Goal: Task Accomplishment & Management: Manage account settings

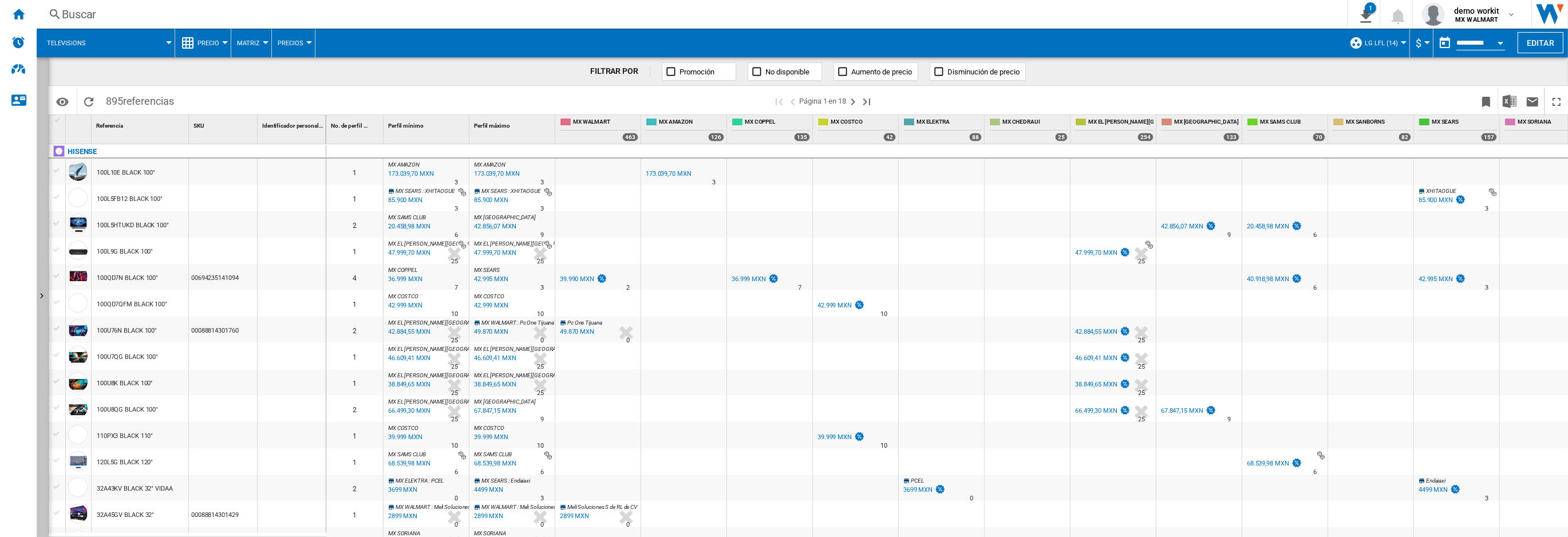
click at [41, 112] on button "Mostrar" at bounding box center [43, 297] width 12 height 479
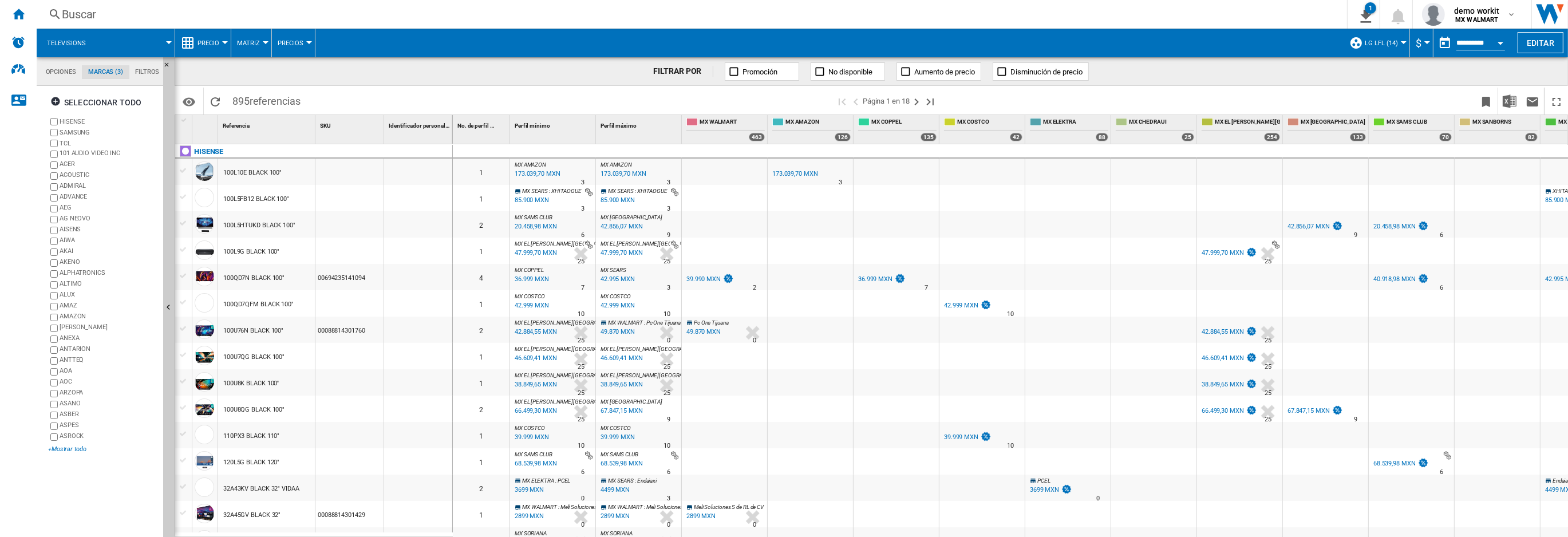
click at [79, 447] on div "+Mostrar todo" at bounding box center [103, 448] width 110 height 9
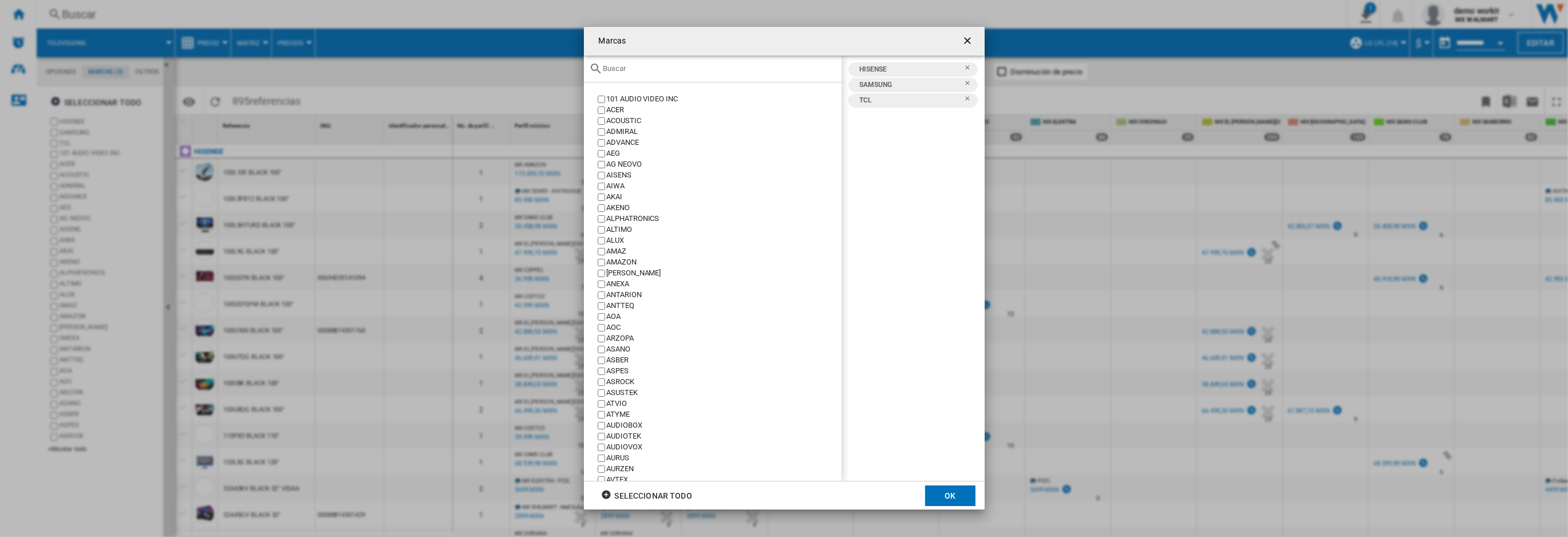
click at [629, 66] on input "Marcas 101 ..." at bounding box center [719, 68] width 233 height 9
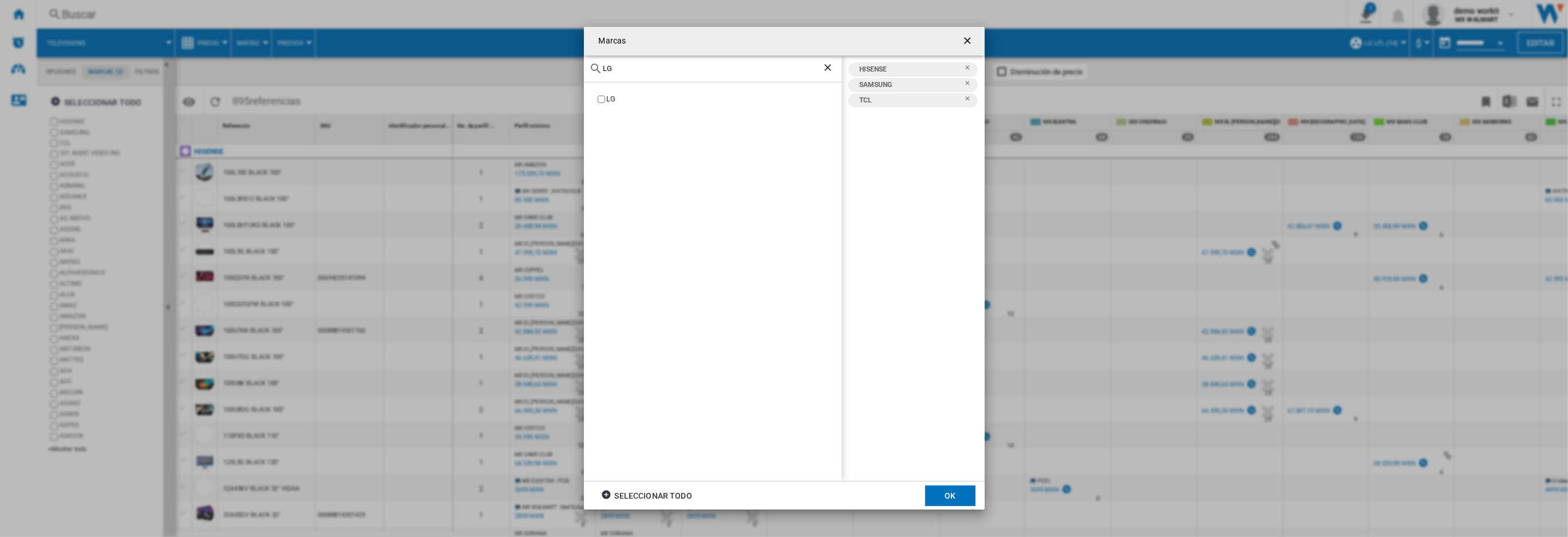
type input "LG"
click at [606, 101] on label "LG" at bounding box center [718, 99] width 246 height 11
click at [952, 497] on button "OK" at bounding box center [950, 495] width 50 height 20
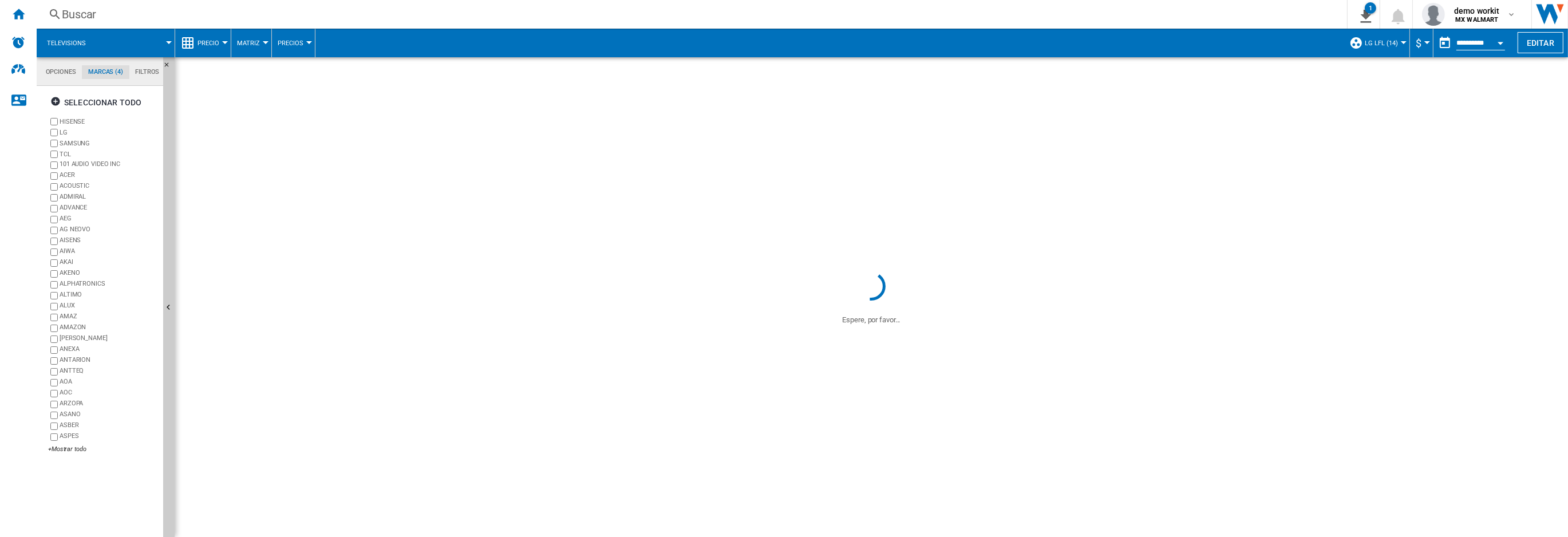
drag, startPoint x: 71, startPoint y: 123, endPoint x: 73, endPoint y: 128, distance: 5.4
click at [71, 123] on label "HISENSE" at bounding box center [109, 121] width 99 height 9
click at [76, 145] on label "SAMSUNG" at bounding box center [109, 143] width 99 height 9
click at [67, 154] on label "TCL" at bounding box center [109, 154] width 99 height 9
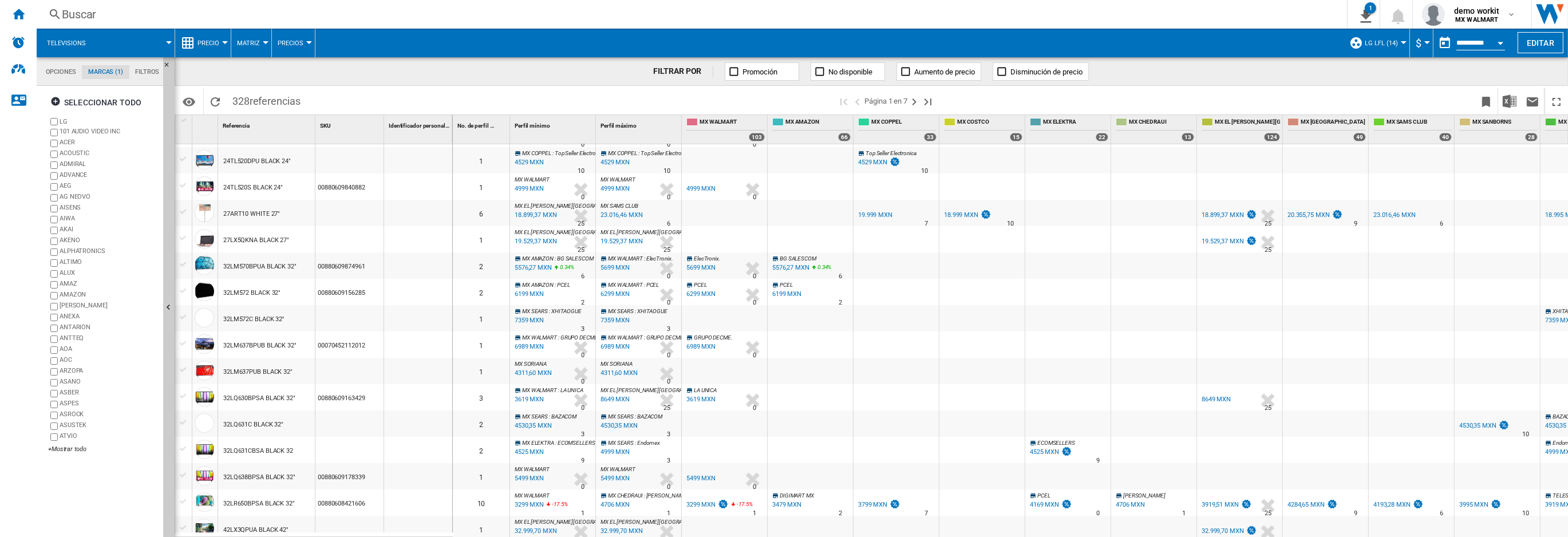
scroll to position [148, 0]
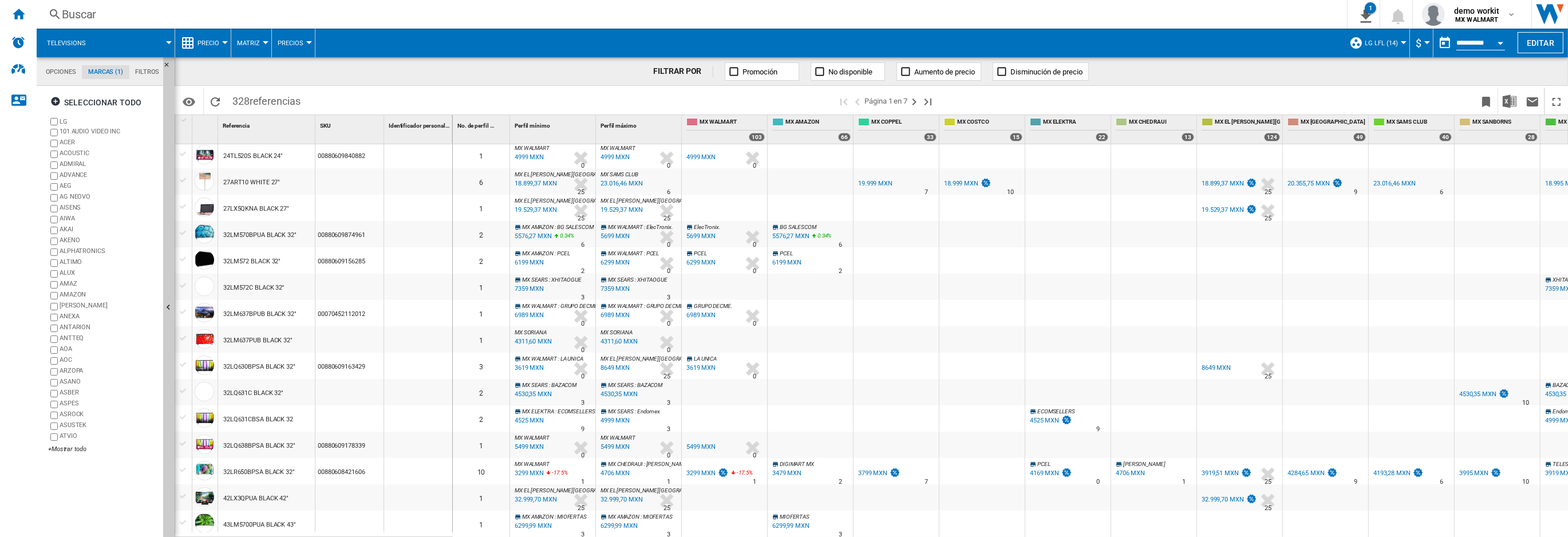
click at [274, 474] on div "32LR650BPSA BLACK 32"" at bounding box center [259, 471] width 71 height 26
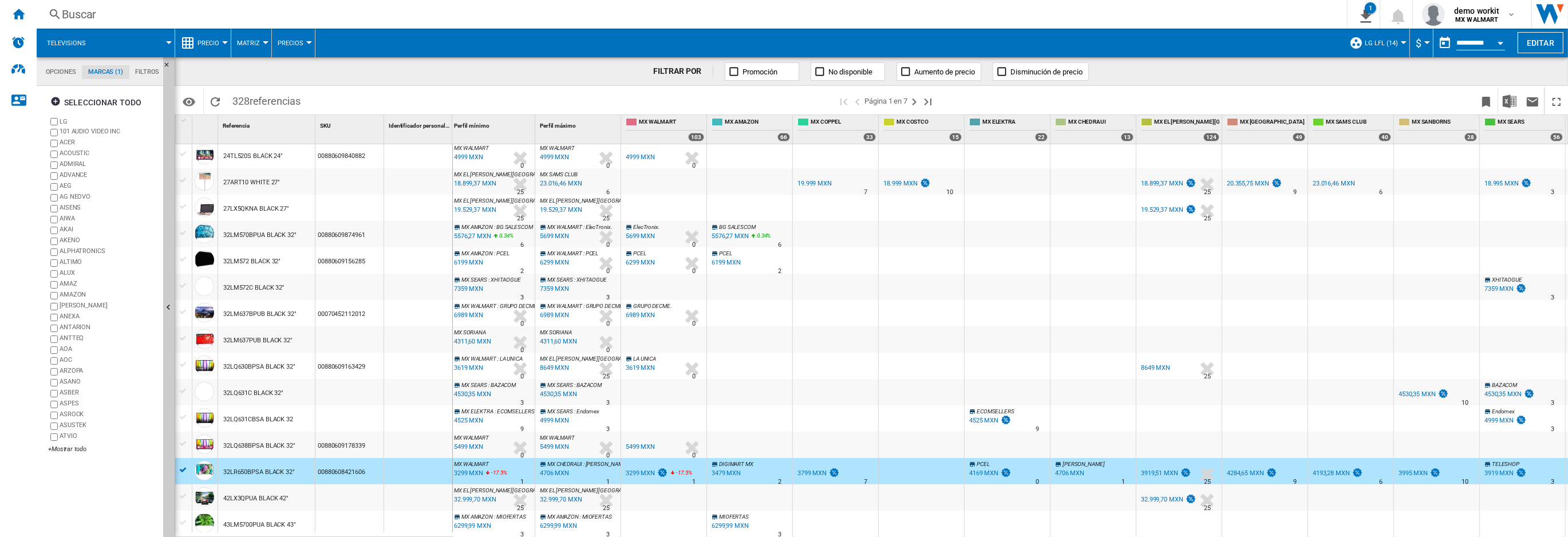
scroll to position [0, 149]
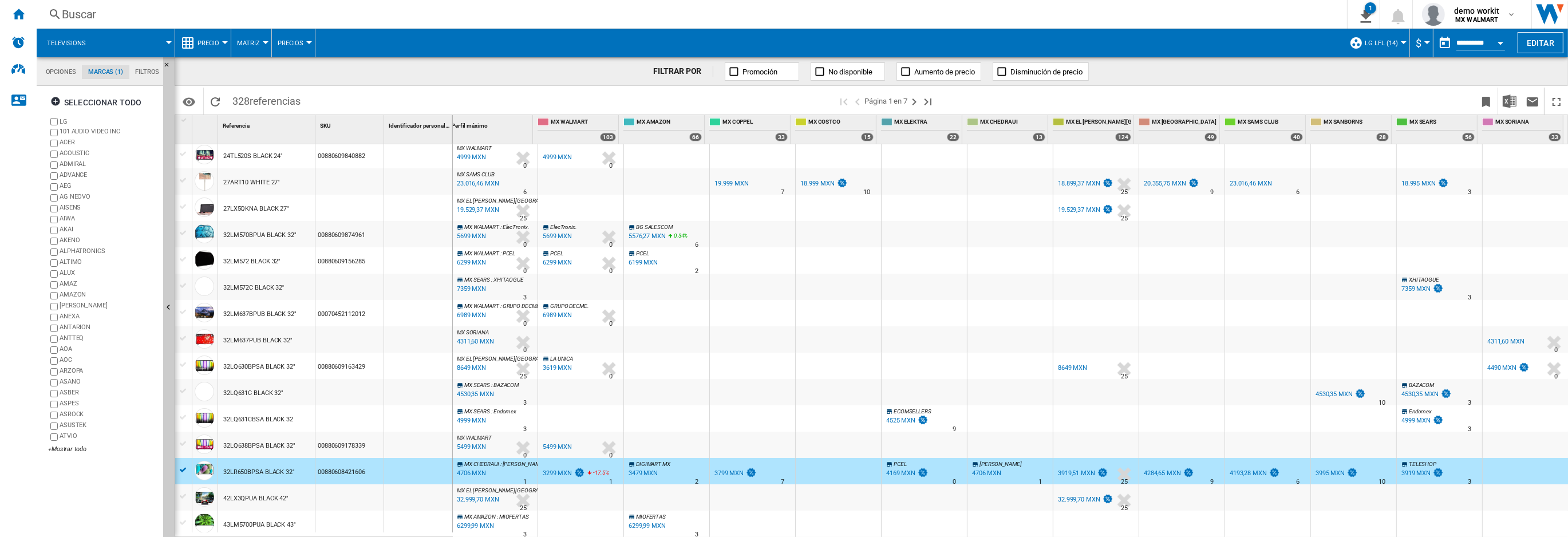
click at [1383, 44] on span "LG LFL (14)" at bounding box center [1381, 43] width 33 height 8
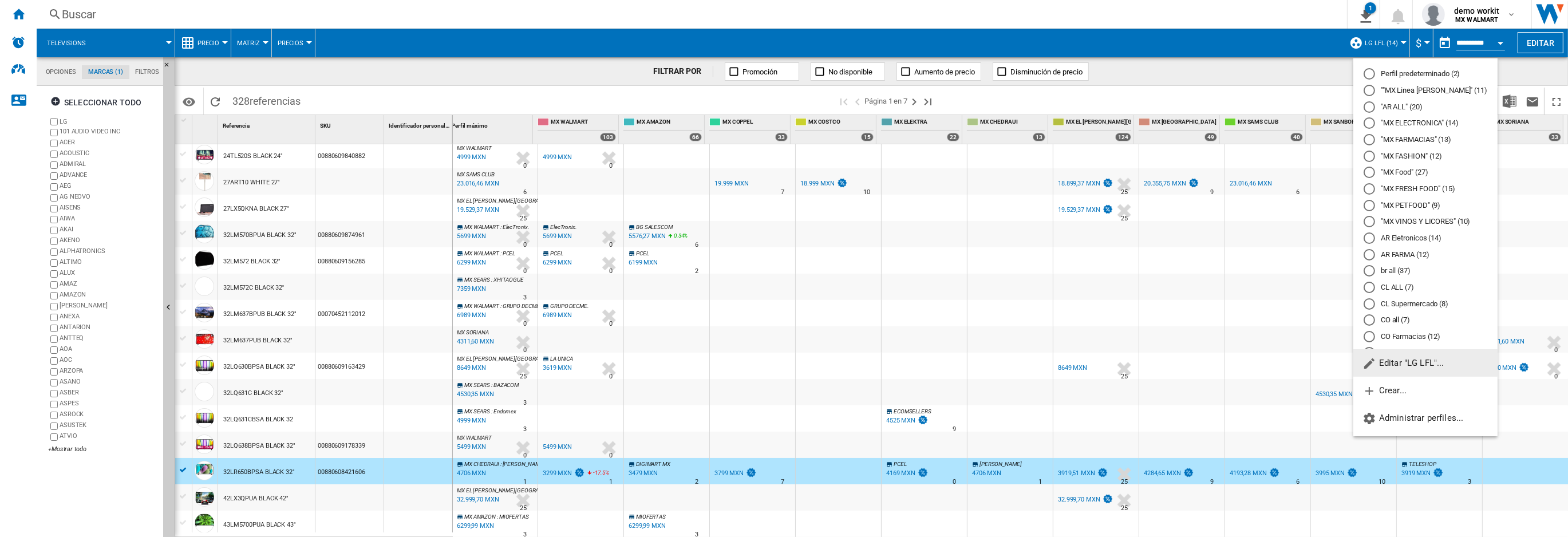
click at [1407, 362] on span "Editar "LG LFL"..." at bounding box center [1403, 362] width 82 height 11
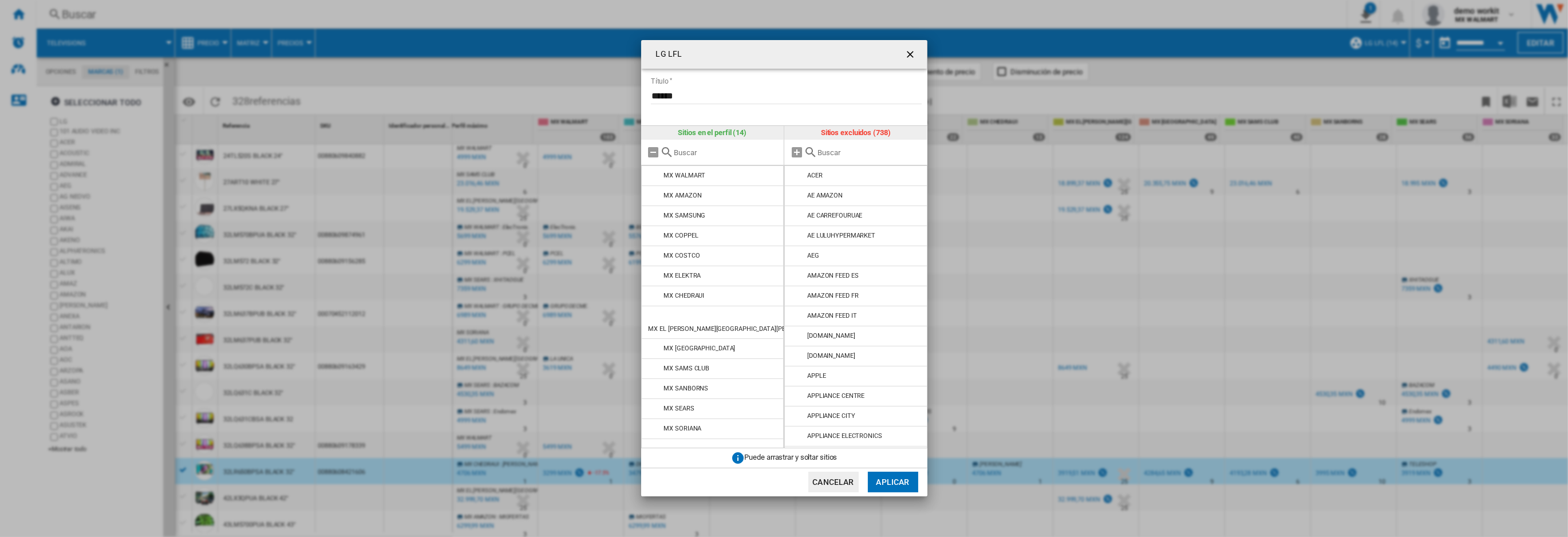
click at [831, 152] on input "LG LFL ..." at bounding box center [870, 152] width 104 height 9
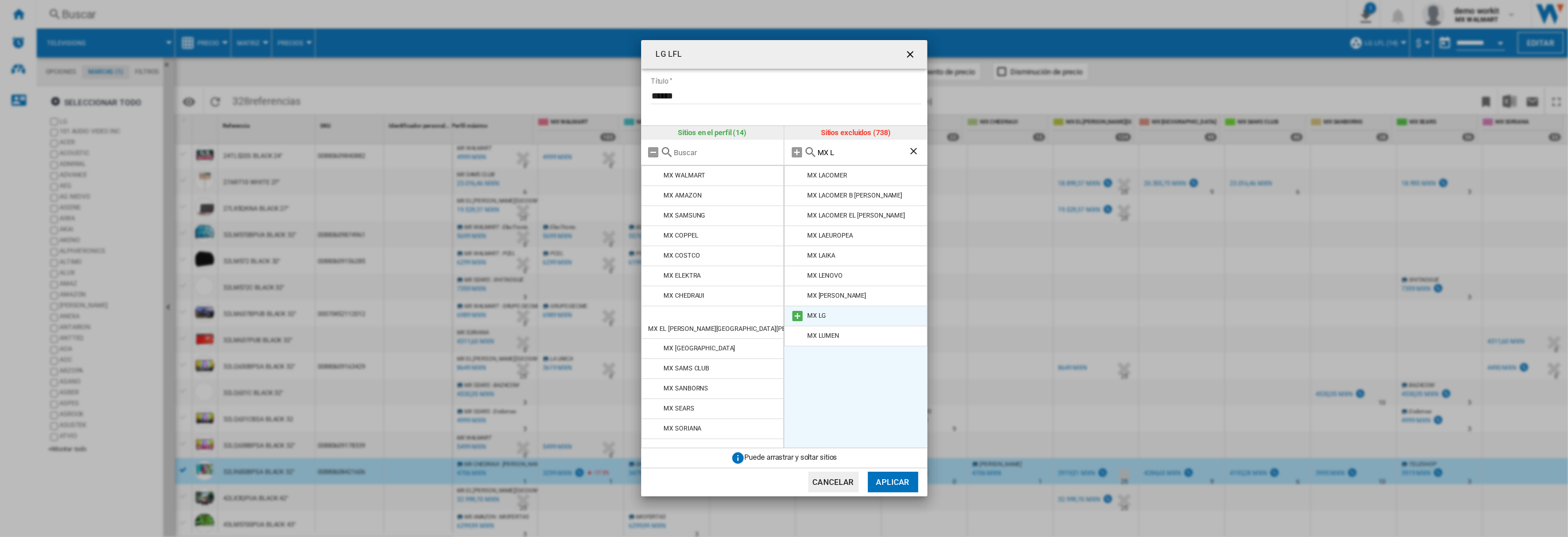
type input "MX L"
click at [797, 317] on md-icon "LG LFL ..." at bounding box center [797, 316] width 14 height 14
click at [899, 481] on button "Aplicar" at bounding box center [893, 481] width 50 height 20
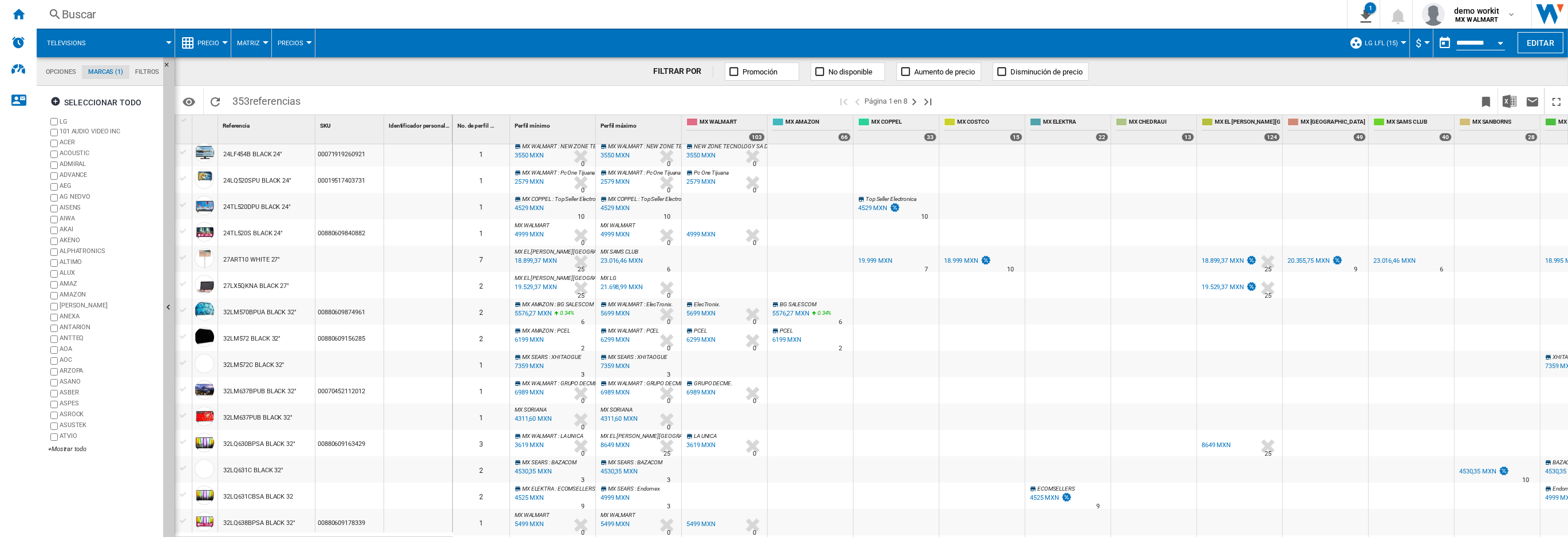
scroll to position [131, 0]
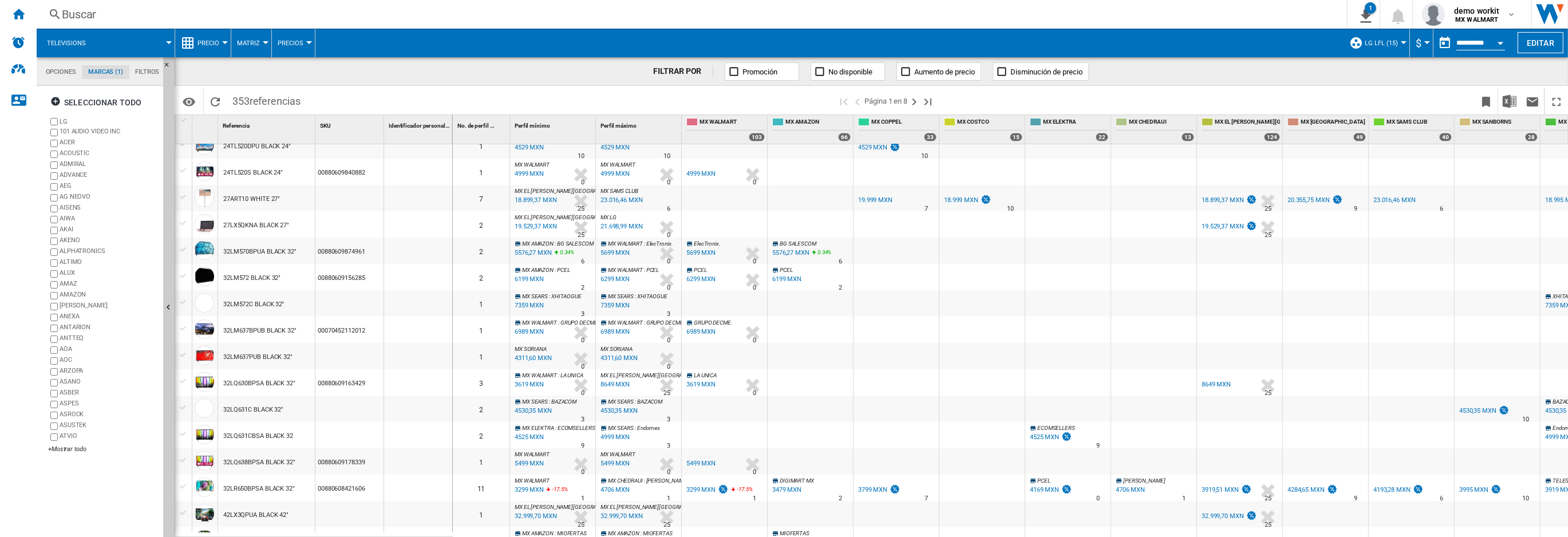
click at [265, 487] on div "32LR650BPSA BLACK 32"" at bounding box center [259, 488] width 71 height 26
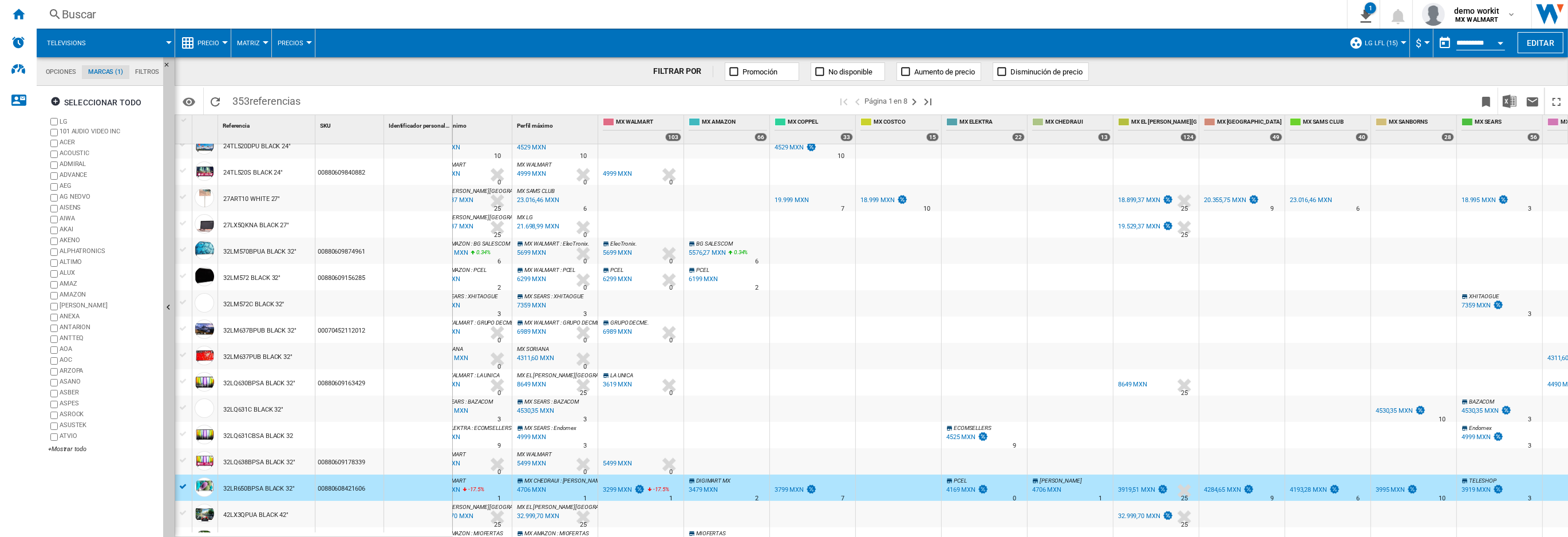
scroll to position [0, 0]
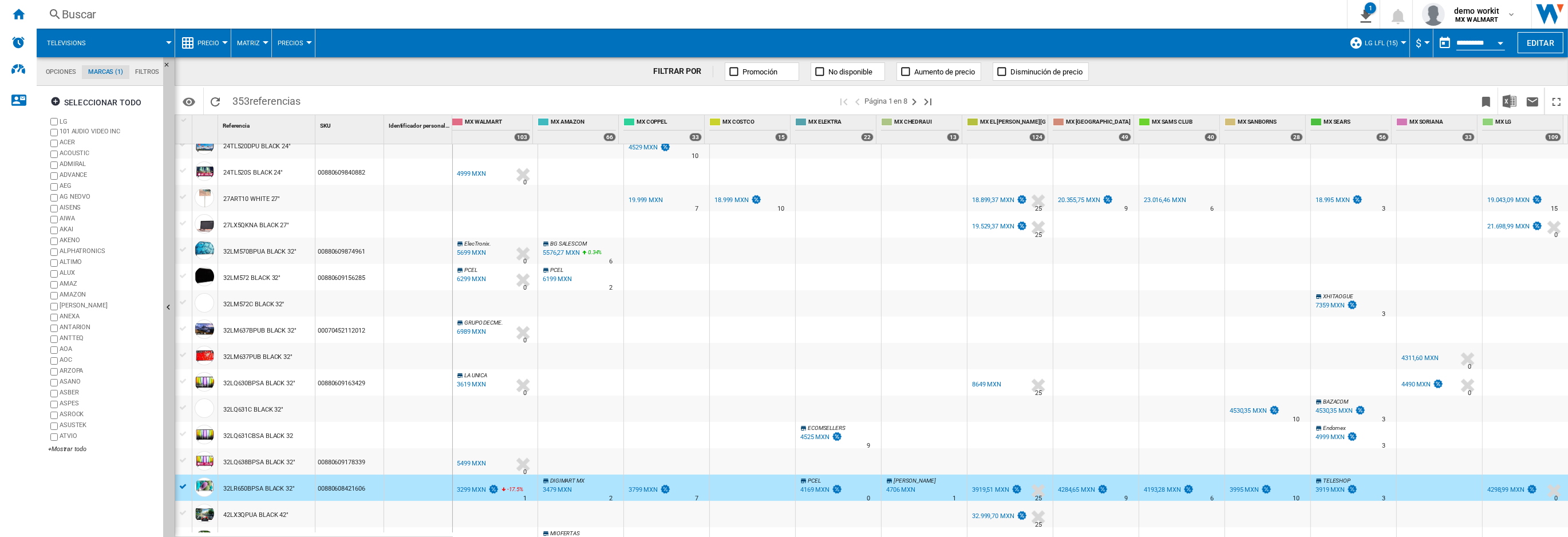
click at [1503, 490] on div "4298,99 MXN" at bounding box center [1505, 490] width 38 height 8
